Goal: Use online tool/utility: Utilize a website feature to perform a specific function

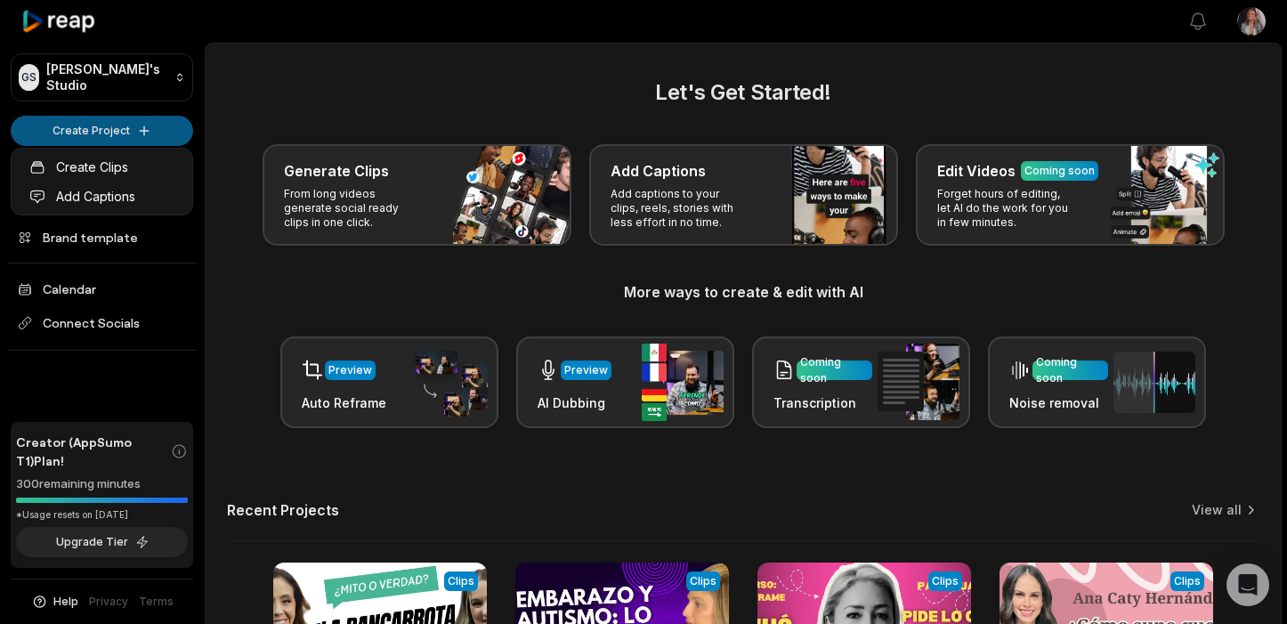
click at [103, 125] on html "GS [PERSON_NAME]'s Studio Create Project Home Projects Brand template Calendar …" at bounding box center [643, 312] width 1287 height 624
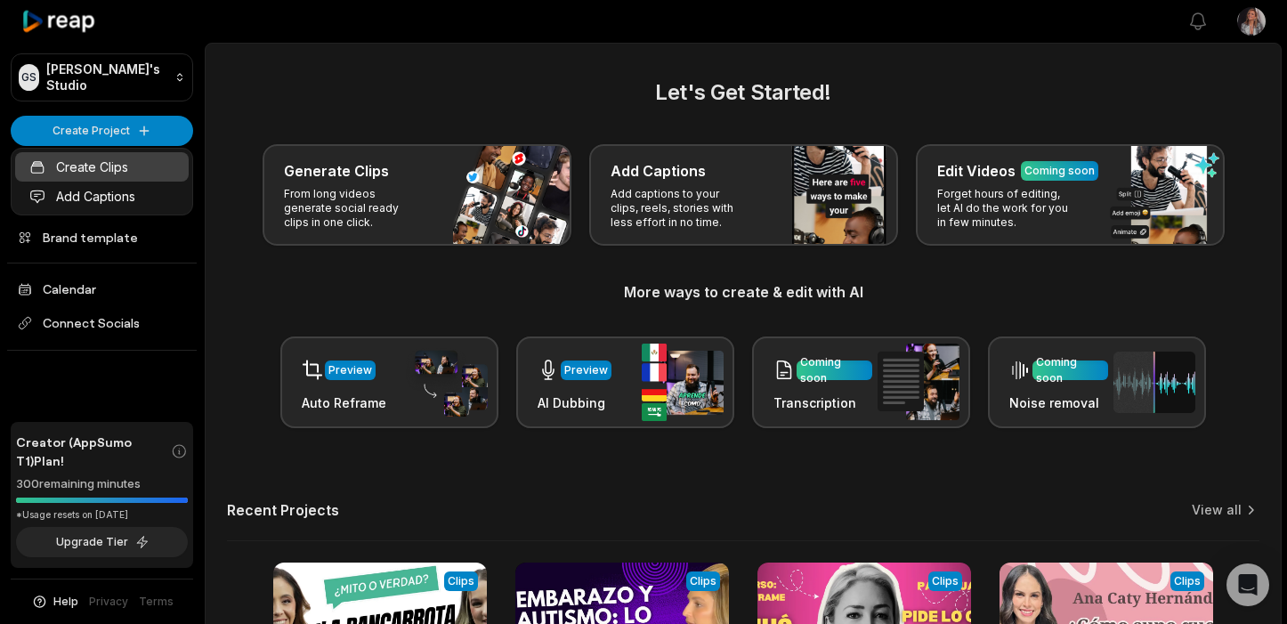
click at [101, 167] on link "Create Clips" at bounding box center [102, 166] width 174 height 29
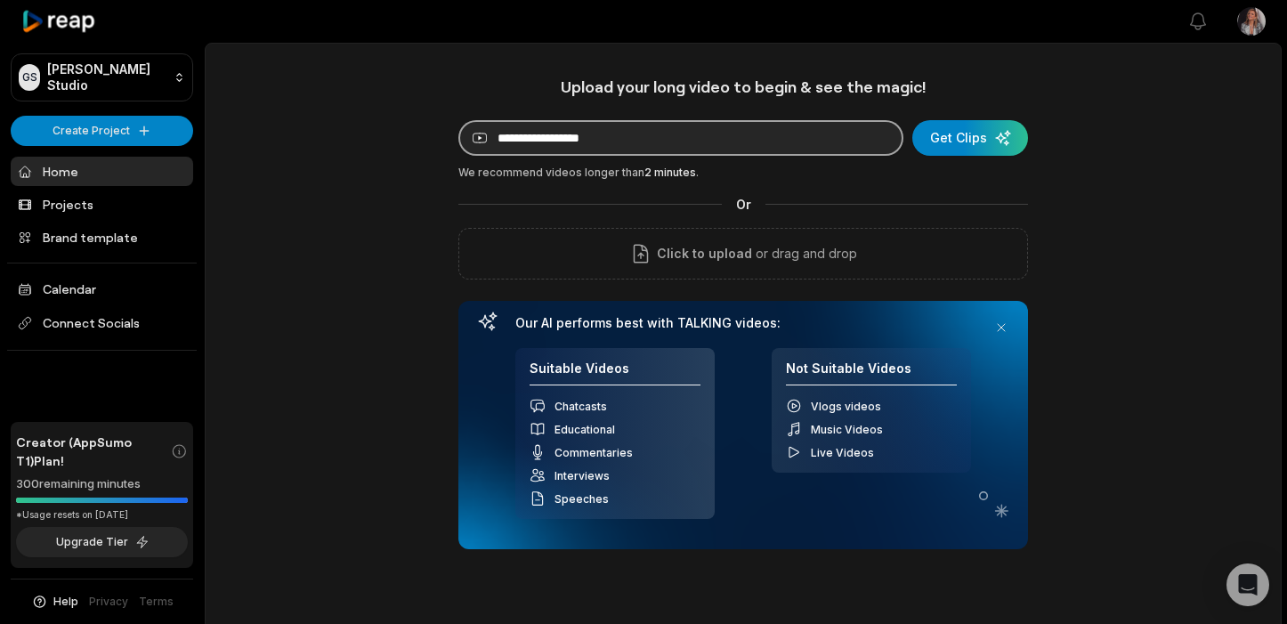
click at [617, 139] on input at bounding box center [680, 138] width 445 height 36
paste input "**********"
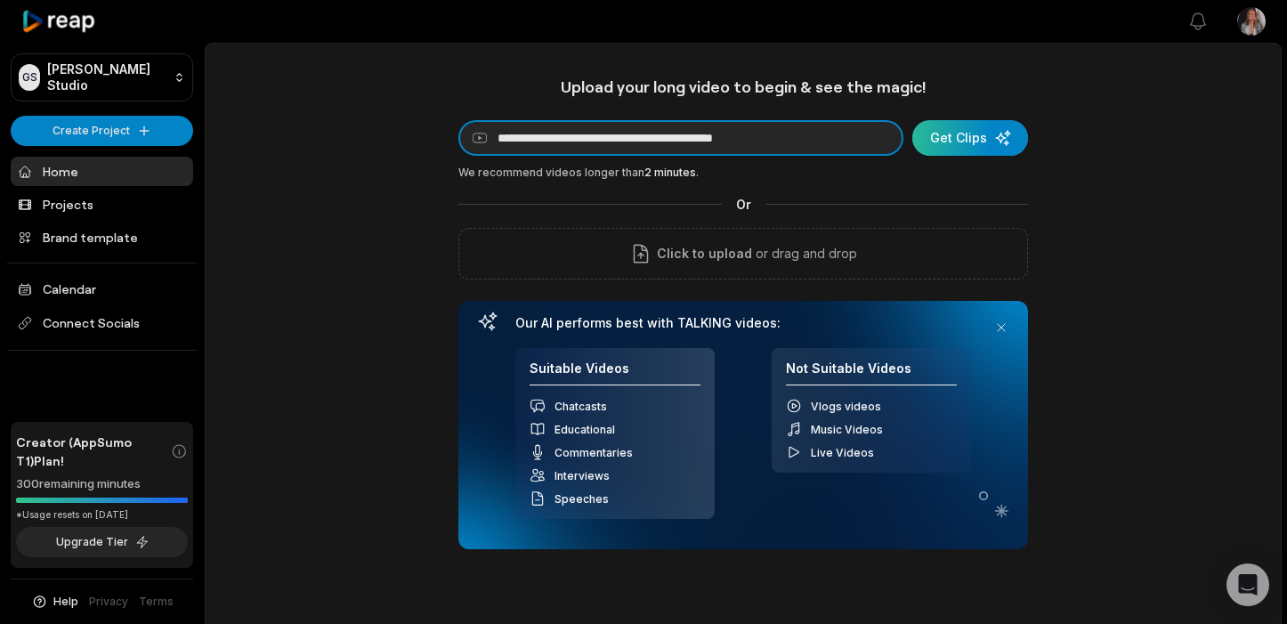
type input "**********"
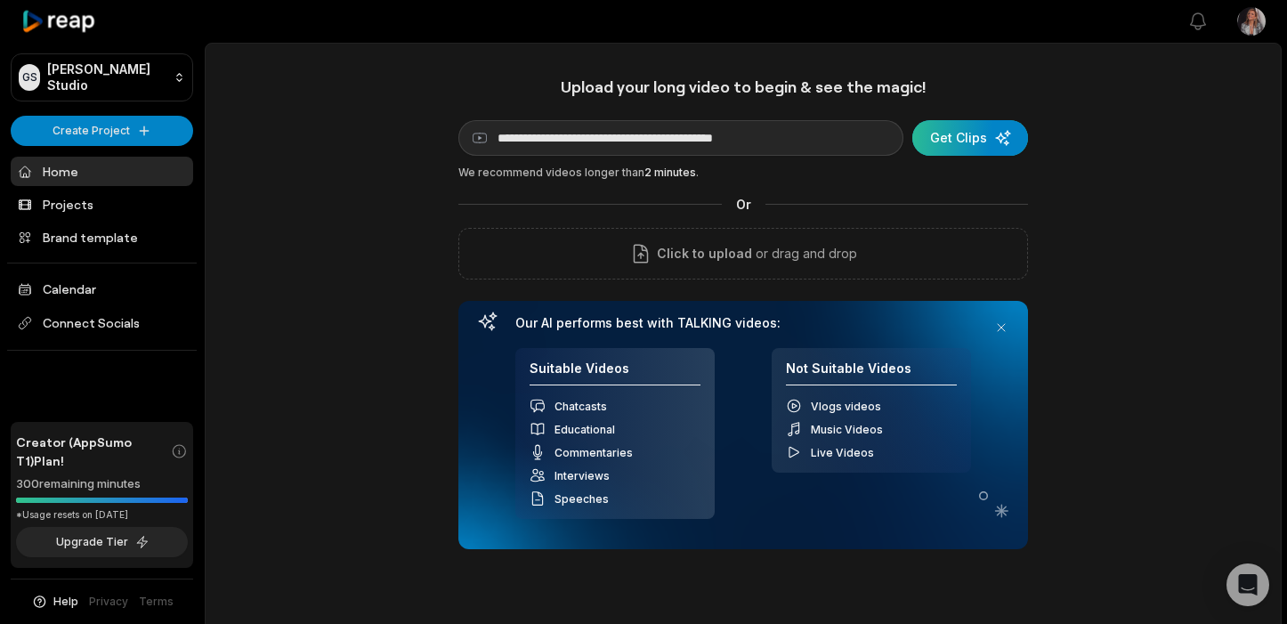
click at [975, 136] on div "submit" at bounding box center [970, 138] width 116 height 36
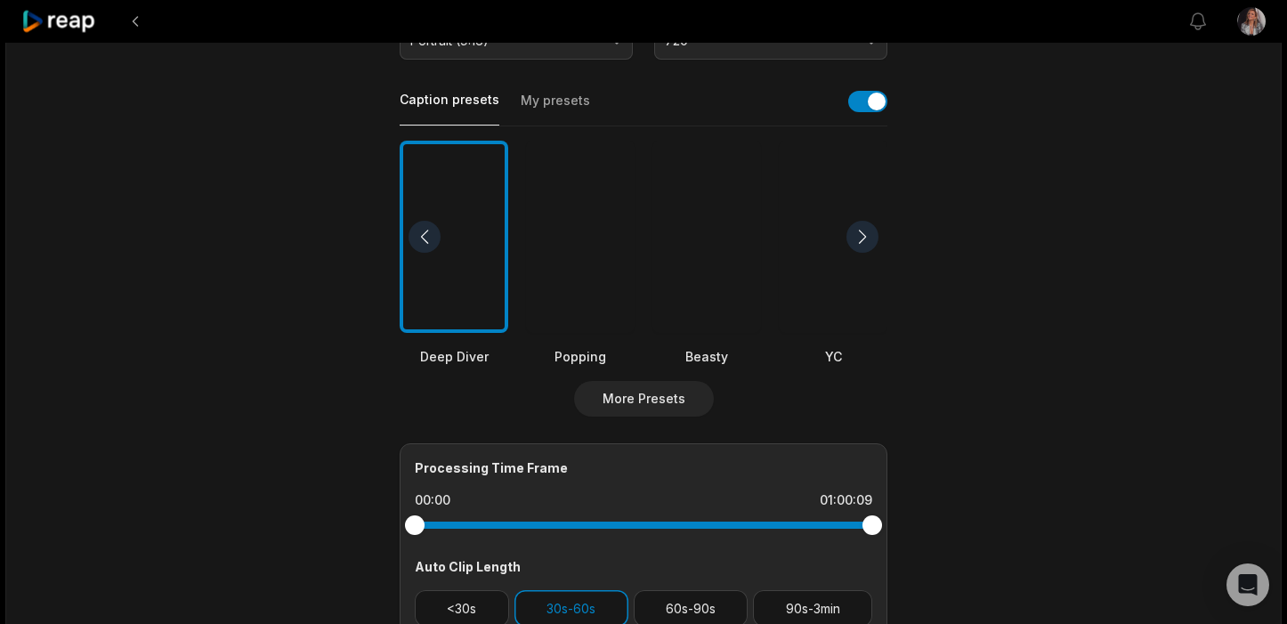
scroll to position [666, 0]
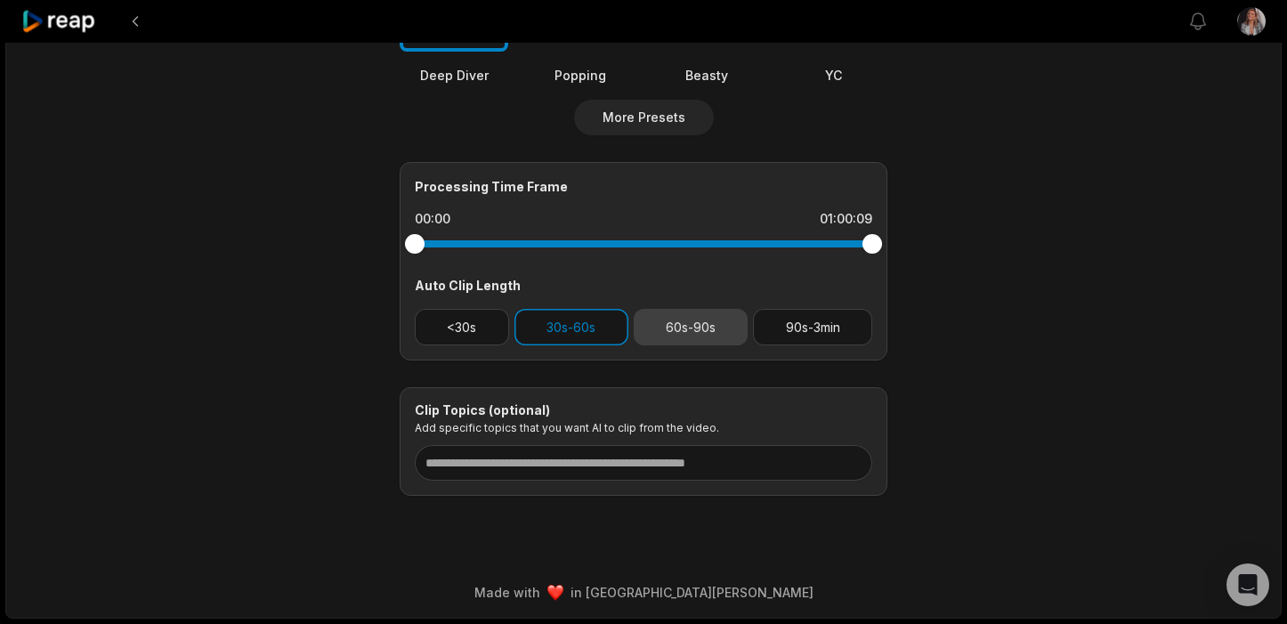
click at [697, 334] on button "60s-90s" at bounding box center [691, 327] width 115 height 36
click at [805, 324] on button "90s-3min" at bounding box center [812, 327] width 119 height 36
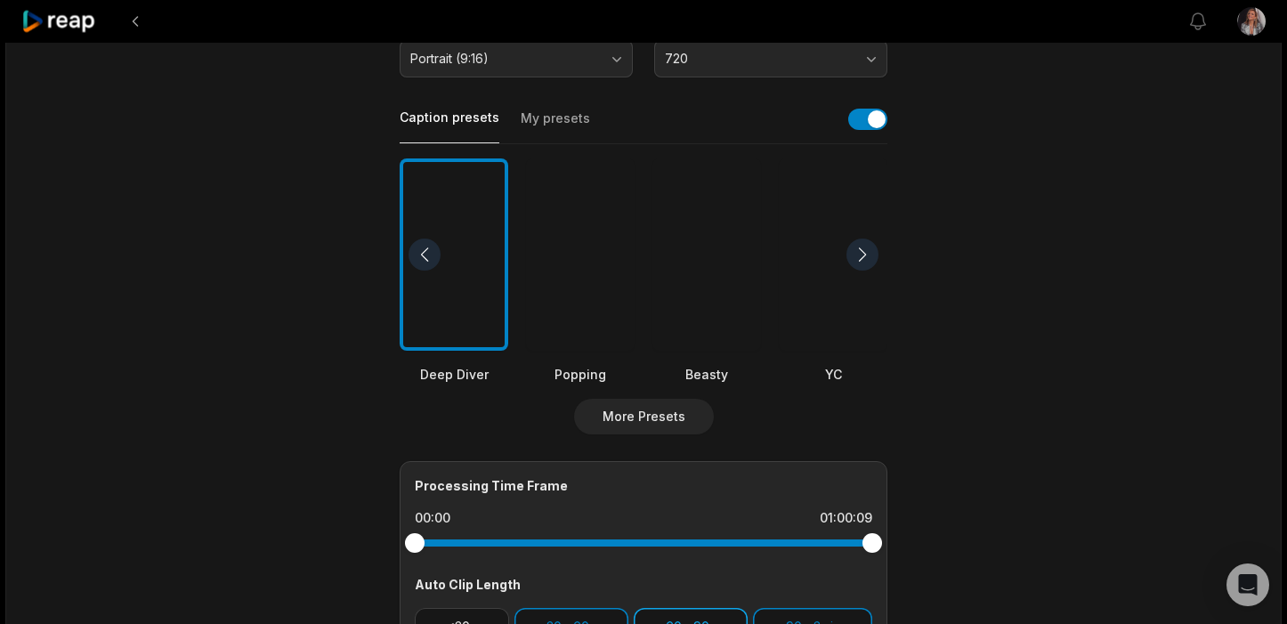
scroll to position [0, 0]
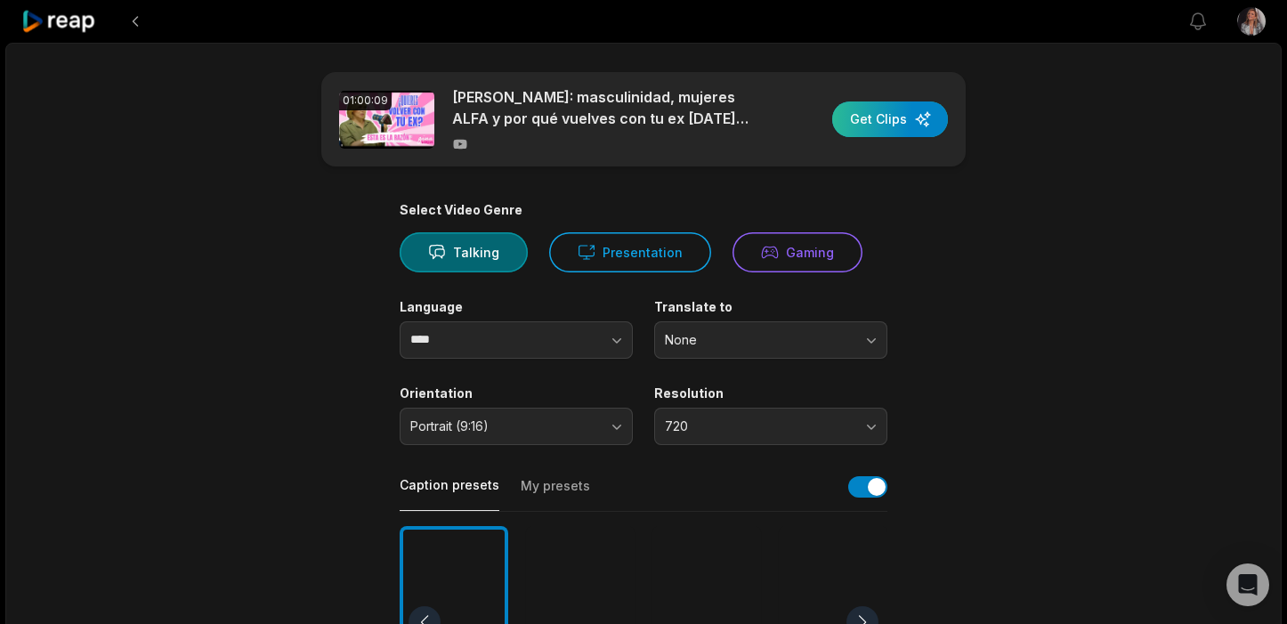
click at [883, 123] on div "button" at bounding box center [890, 119] width 116 height 36
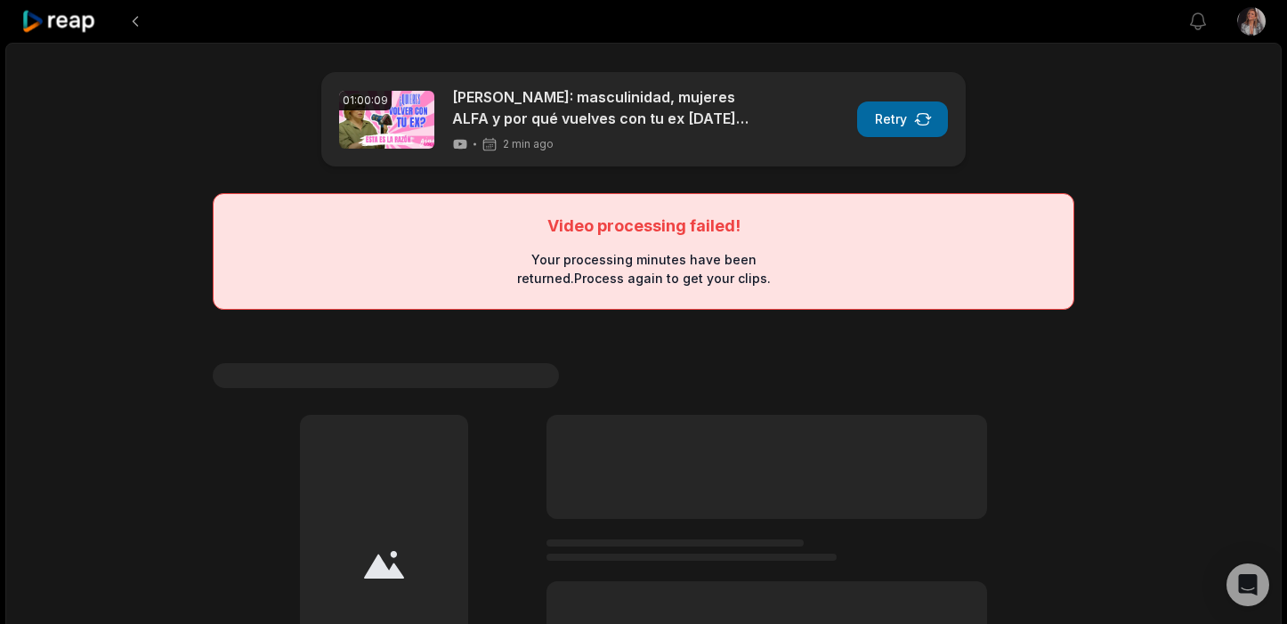
click at [935, 123] on button "Retry" at bounding box center [902, 119] width 91 height 36
click at [137, 21] on button at bounding box center [135, 21] width 32 height 32
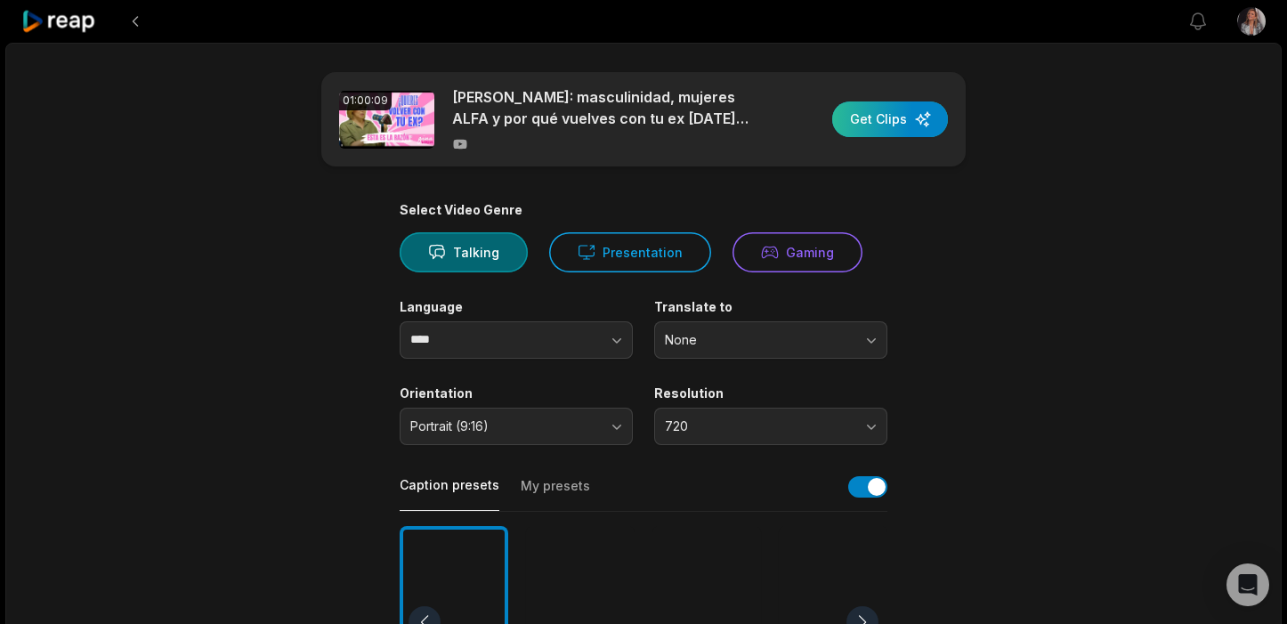
click at [909, 123] on div "button" at bounding box center [890, 119] width 116 height 36
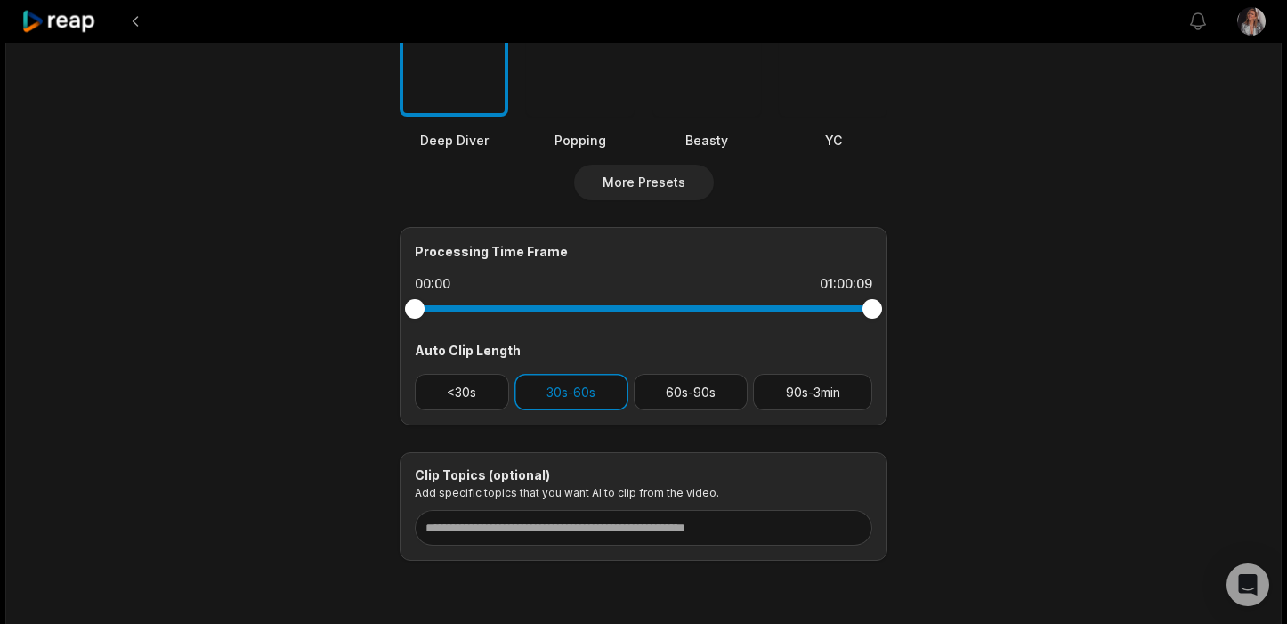
scroll to position [666, 0]
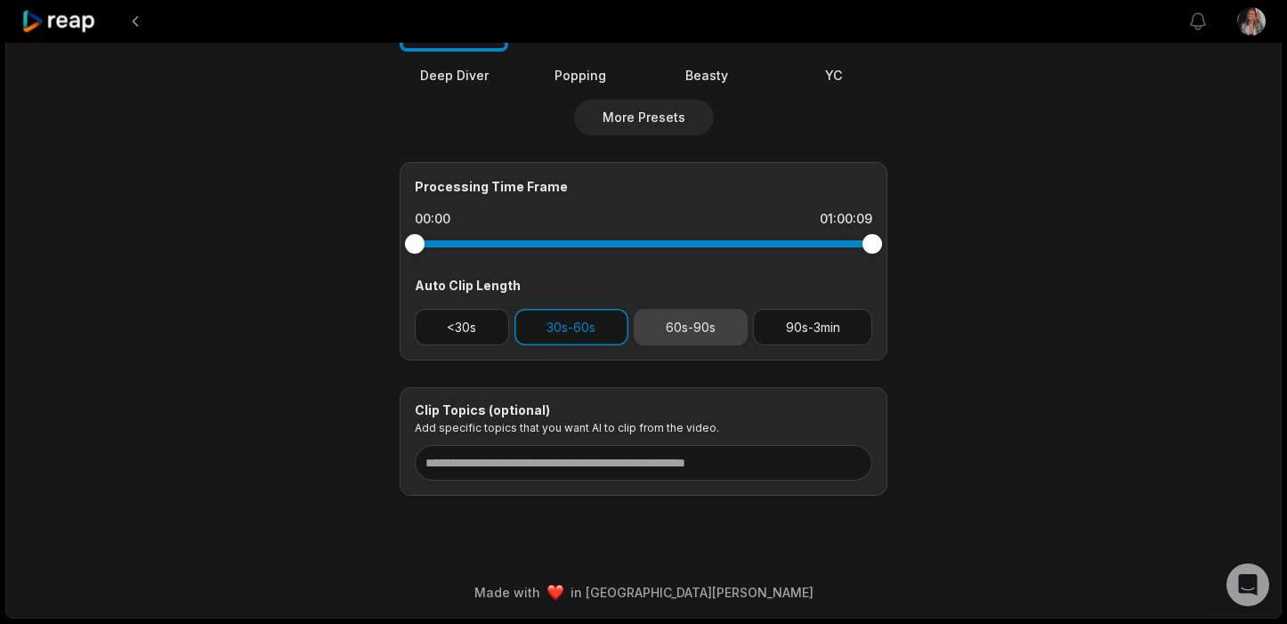
click at [684, 325] on button "60s-90s" at bounding box center [691, 327] width 115 height 36
